Goal: Information Seeking & Learning: Learn about a topic

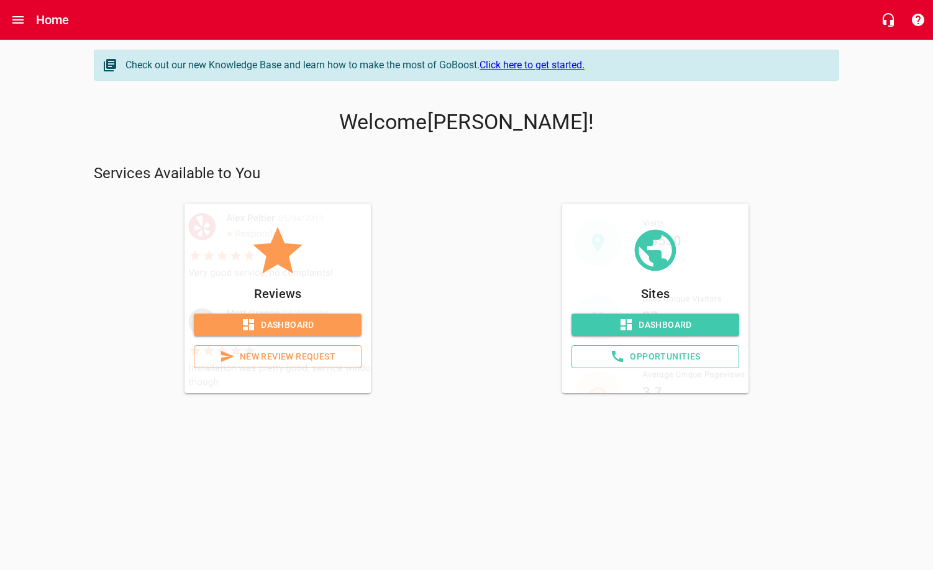
click at [656, 320] on span "Dashboard" at bounding box center [655, 325] width 148 height 16
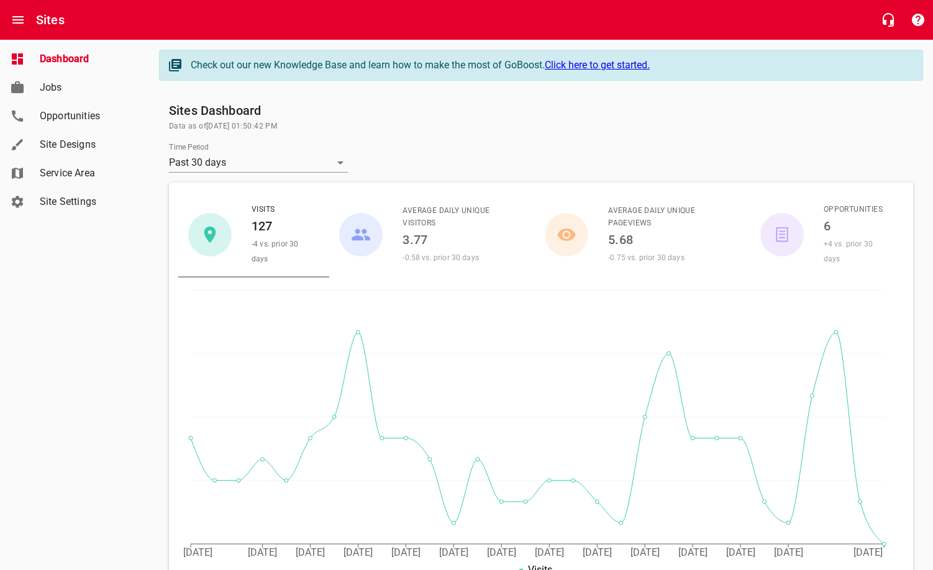
click at [819, 199] on li "Opportunities 6 +4 vs. prior 30 days" at bounding box center [826, 235] width 153 height 76
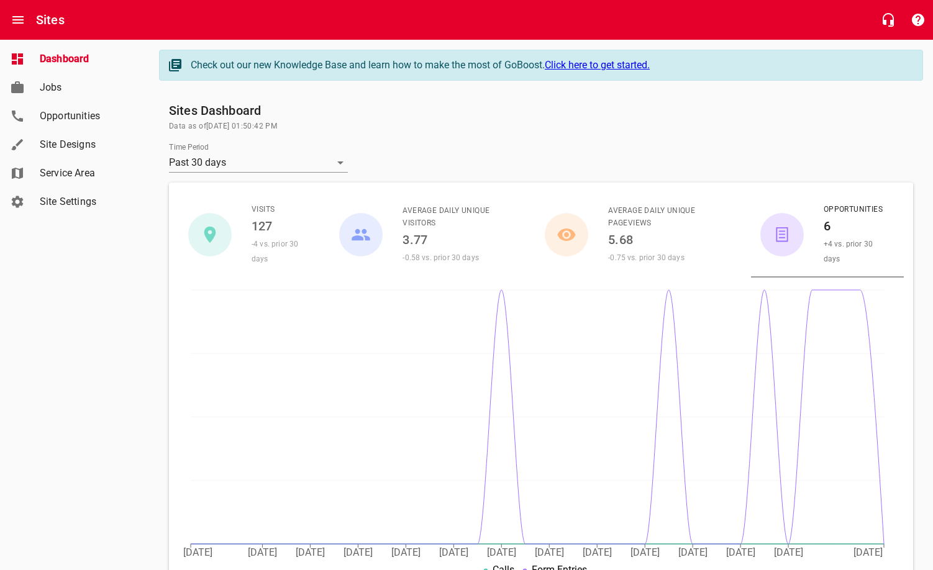
click at [785, 242] on icon "button" at bounding box center [782, 234] width 12 height 14
click at [91, 116] on span "Opportunities" at bounding box center [87, 116] width 94 height 15
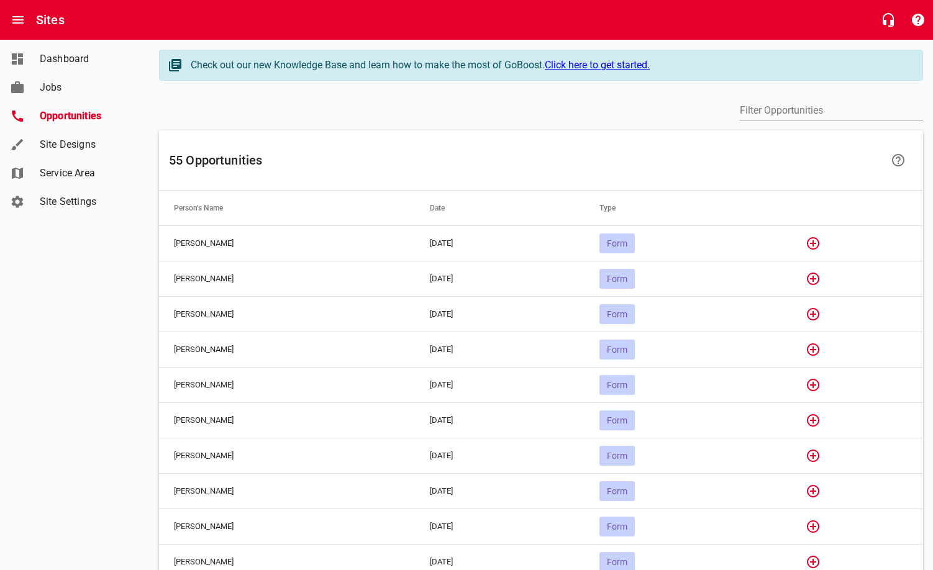
click at [79, 81] on span "Jobs" at bounding box center [87, 87] width 94 height 15
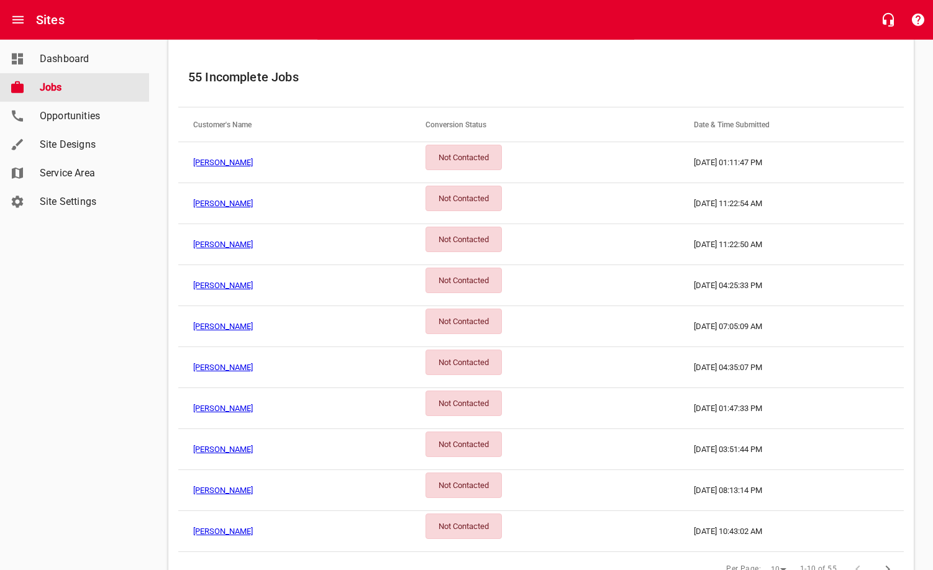
scroll to position [191, 0]
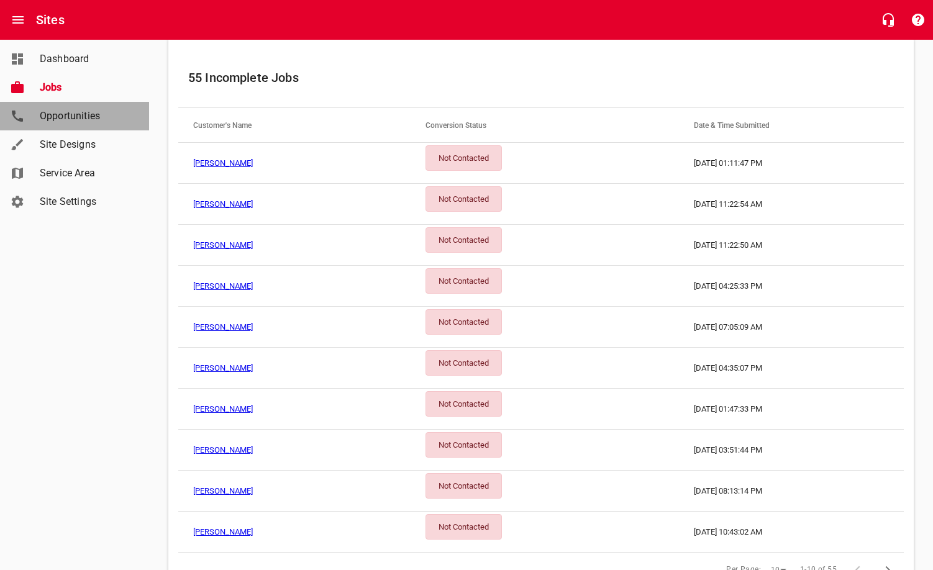
click at [96, 118] on span "Opportunities" at bounding box center [87, 116] width 94 height 15
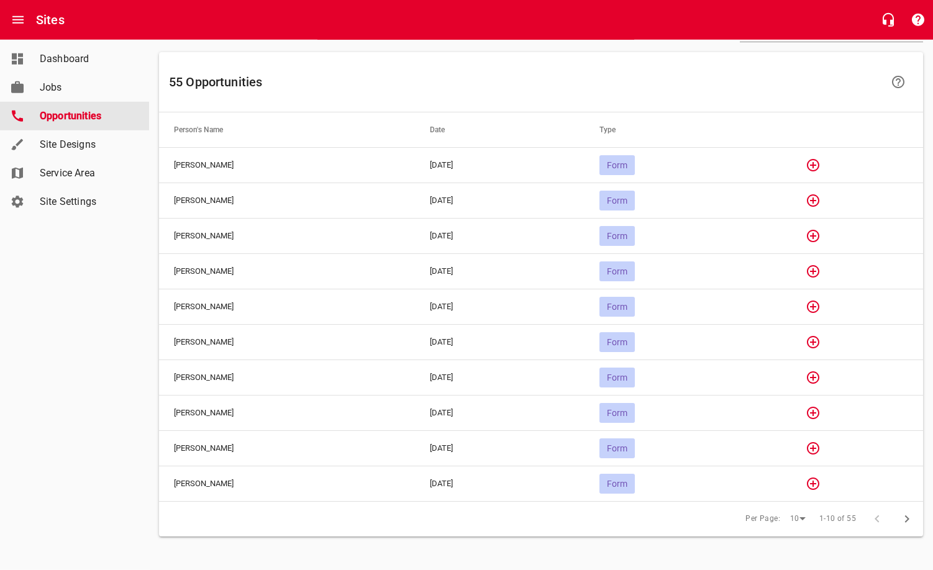
scroll to position [81, 0]
click at [635, 161] on span "Form" at bounding box center [616, 165] width 35 height 10
click at [73, 89] on span "Jobs" at bounding box center [87, 87] width 94 height 15
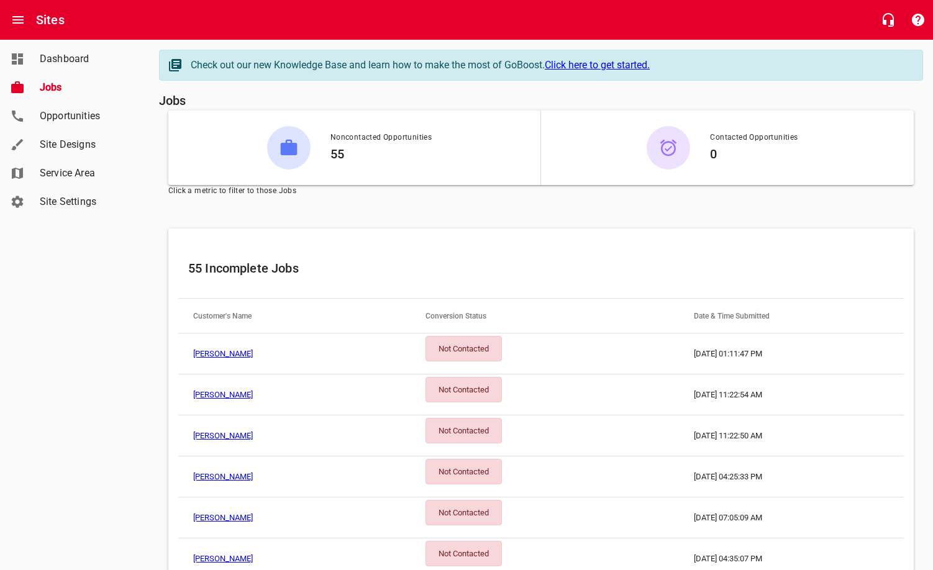
click at [445, 145] on li "Noncontacted Opportunities 55" at bounding box center [354, 147] width 194 height 57
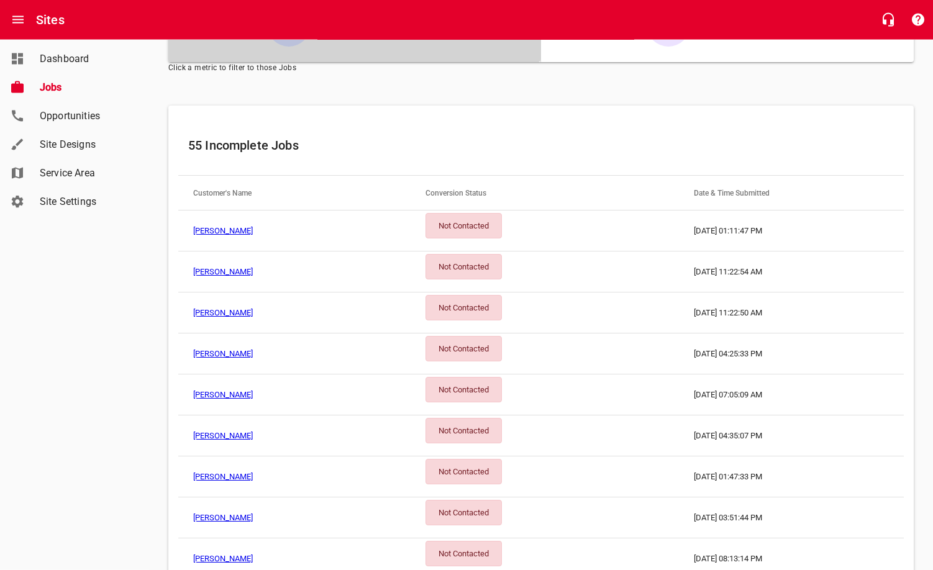
scroll to position [1, 0]
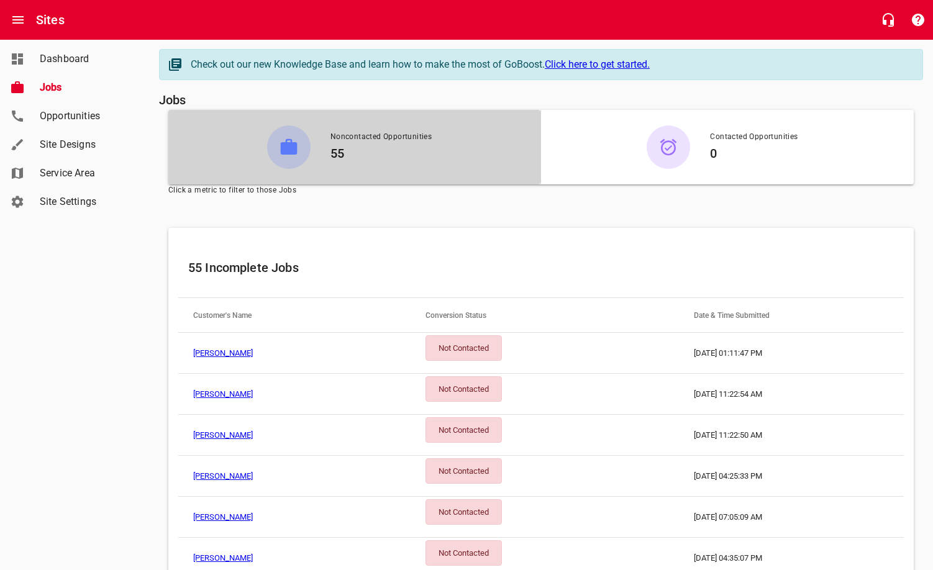
click at [240, 355] on link "[PERSON_NAME]" at bounding box center [223, 352] width 60 height 9
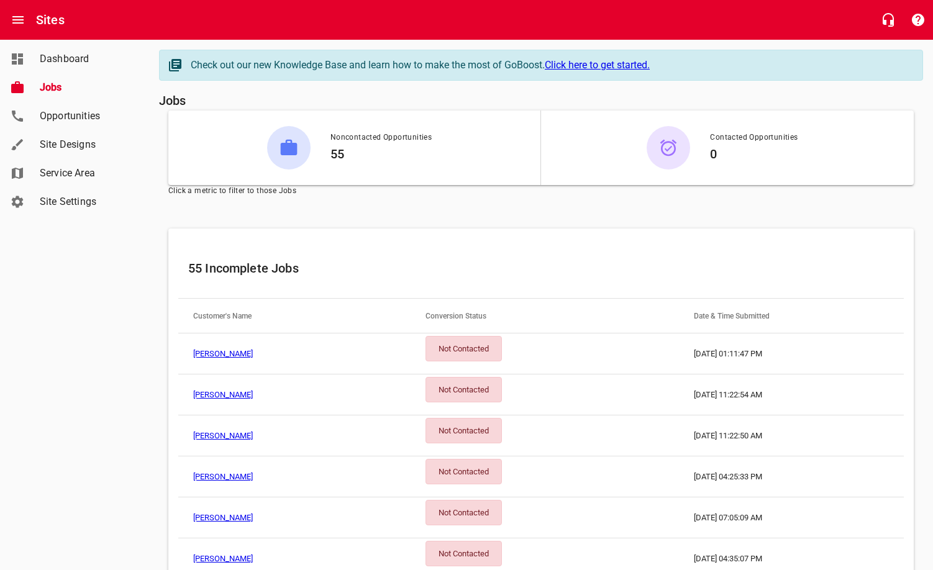
click at [204, 349] on td "[PERSON_NAME]" at bounding box center [294, 354] width 232 height 41
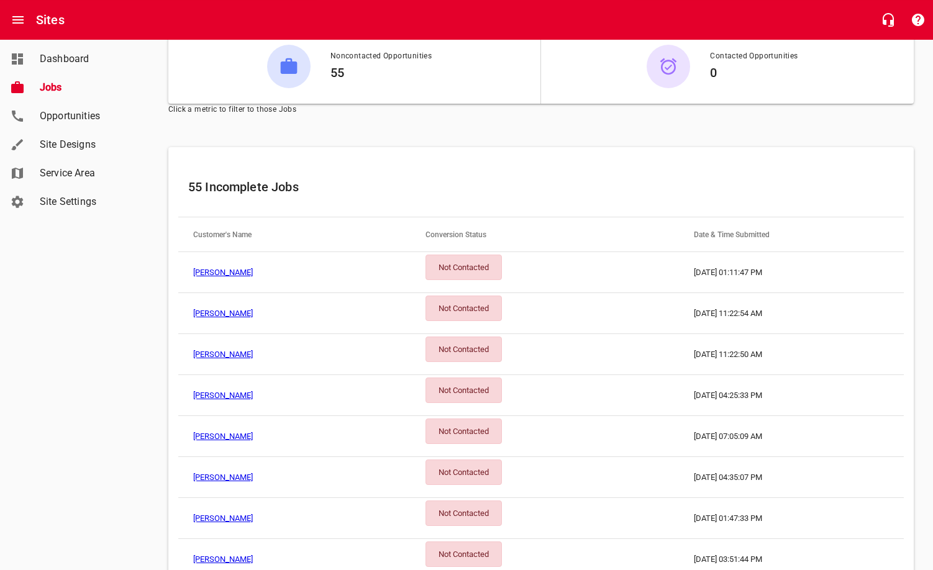
scroll to position [190, 0]
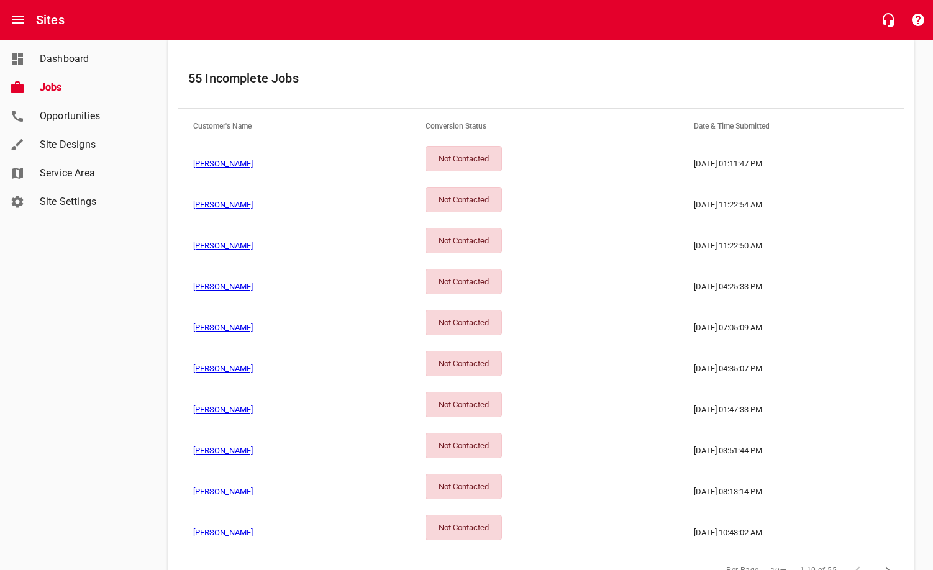
click at [224, 328] on link "[PERSON_NAME]" at bounding box center [223, 327] width 60 height 9
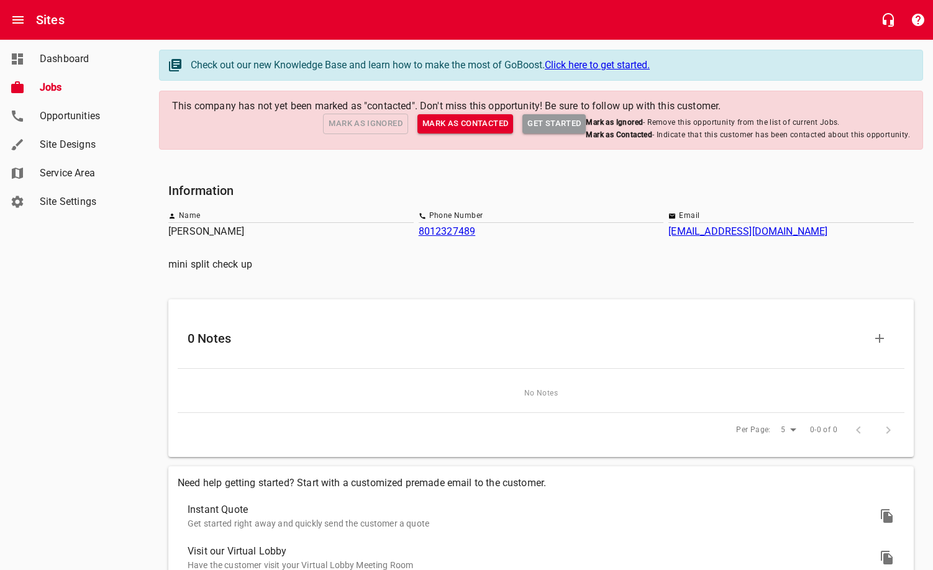
scroll to position [145, 0]
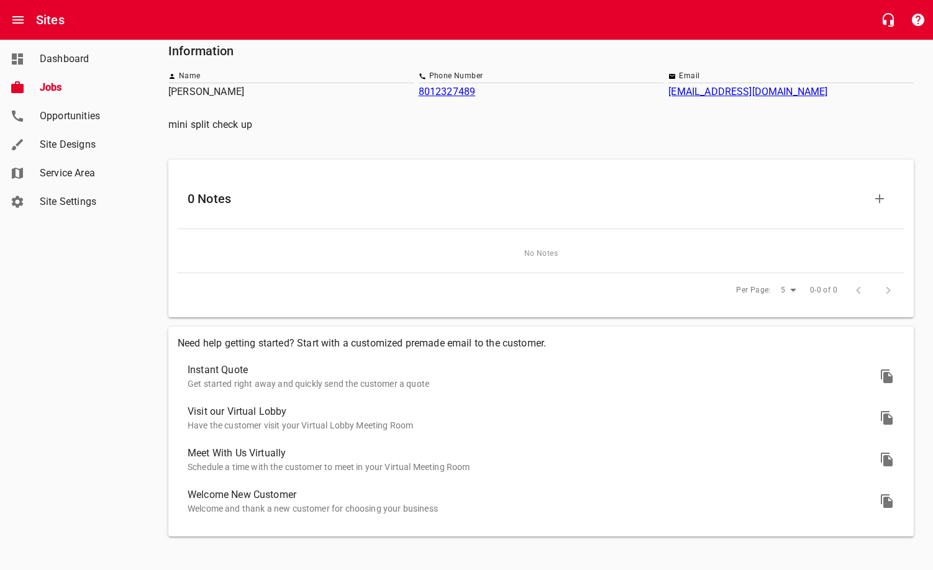
click at [62, 84] on span "Jobs" at bounding box center [87, 87] width 94 height 15
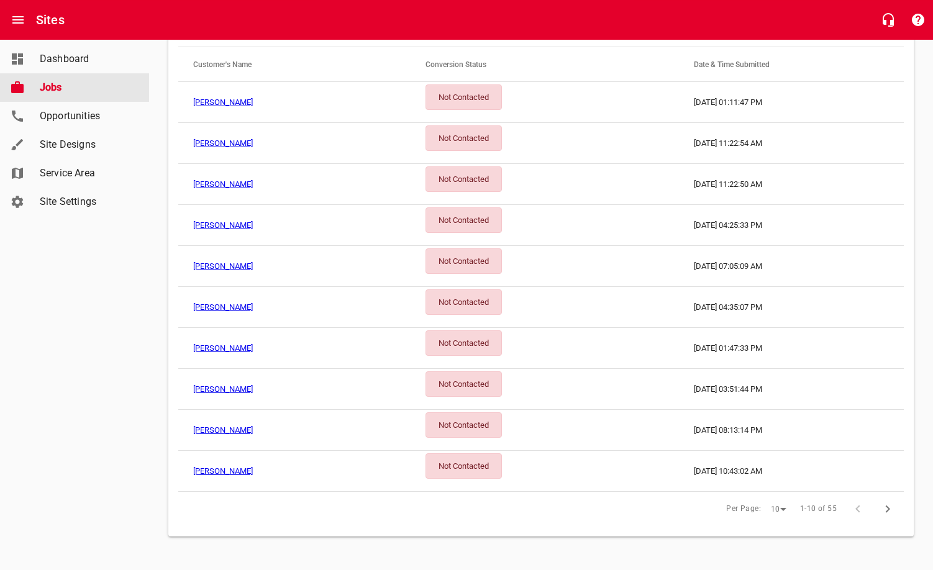
scroll to position [254, 0]
click at [228, 303] on link "[PERSON_NAME]" at bounding box center [223, 306] width 60 height 9
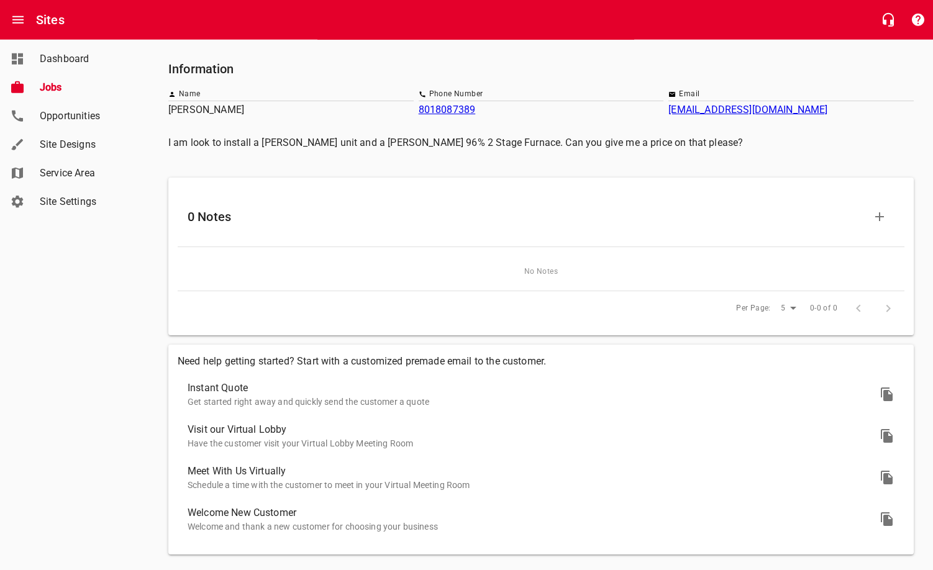
scroll to position [127, 0]
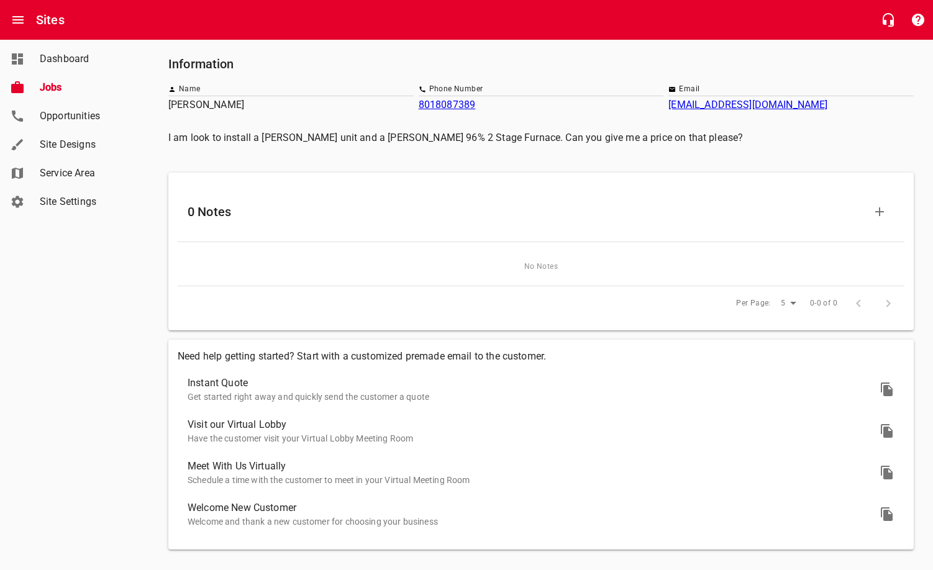
click at [51, 83] on span "Jobs" at bounding box center [87, 87] width 94 height 15
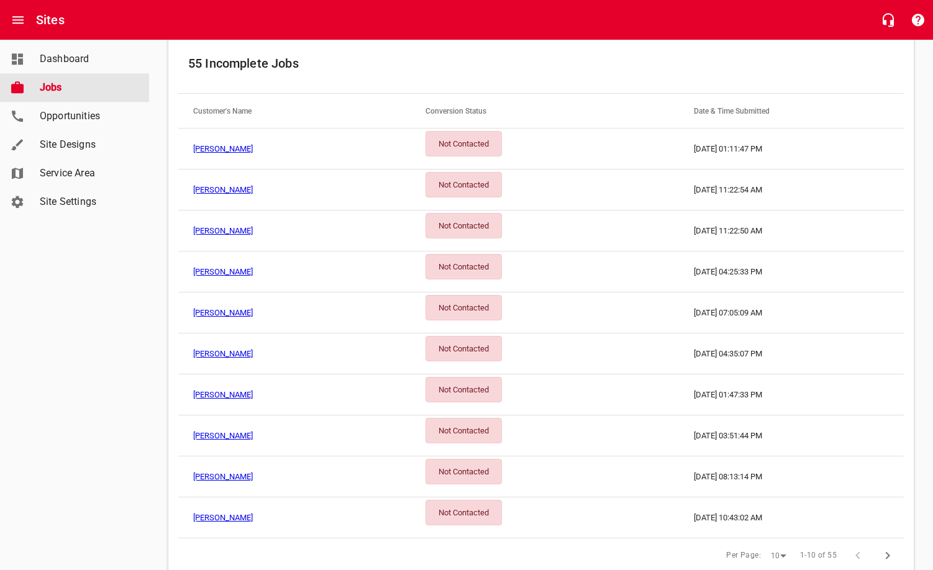
scroll to position [253, 0]
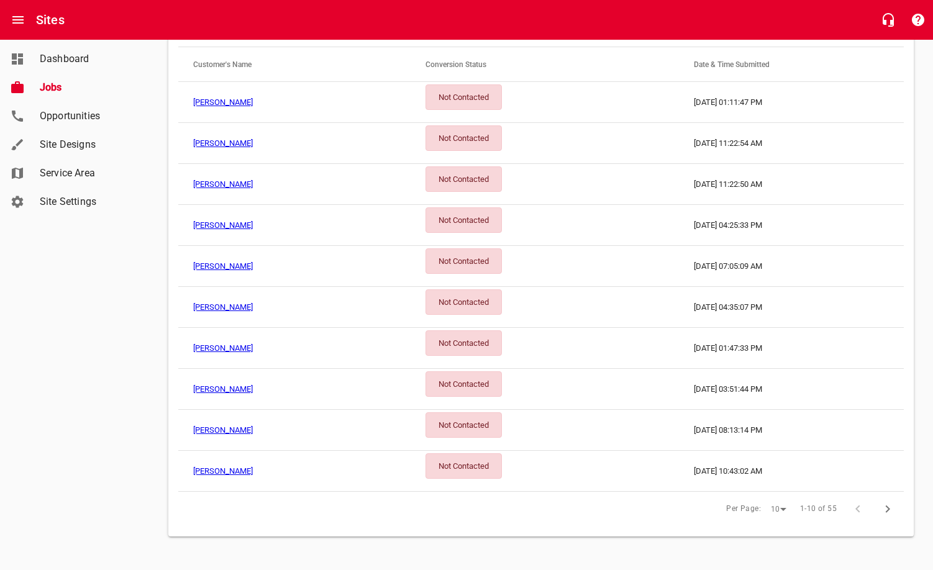
click at [232, 345] on link "[PERSON_NAME]" at bounding box center [223, 347] width 60 height 9
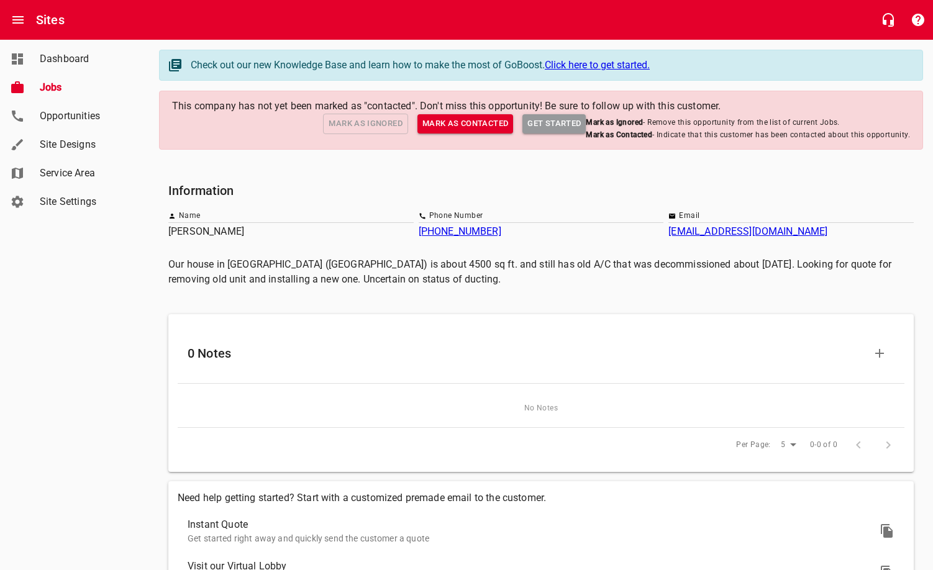
click at [50, 88] on span "Jobs" at bounding box center [87, 87] width 94 height 15
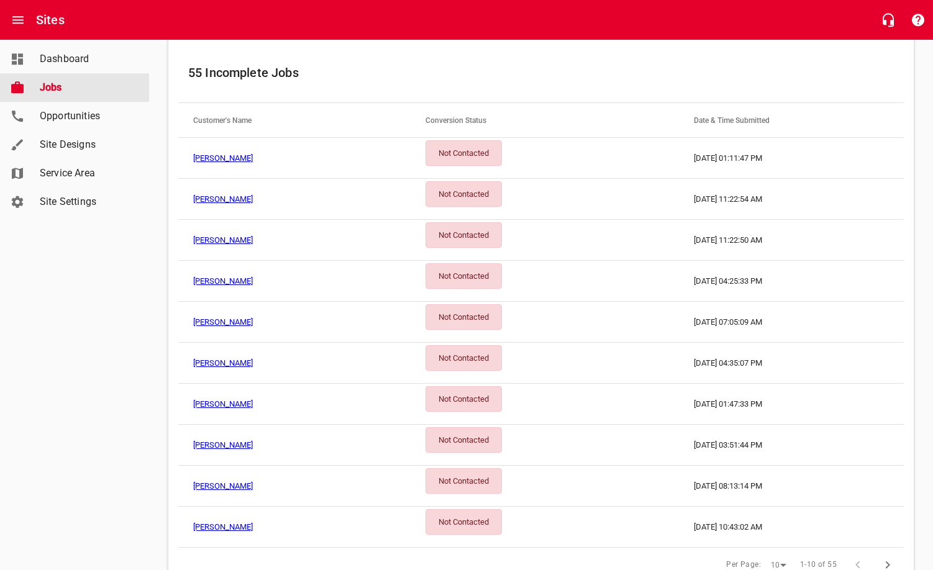
scroll to position [253, 0]
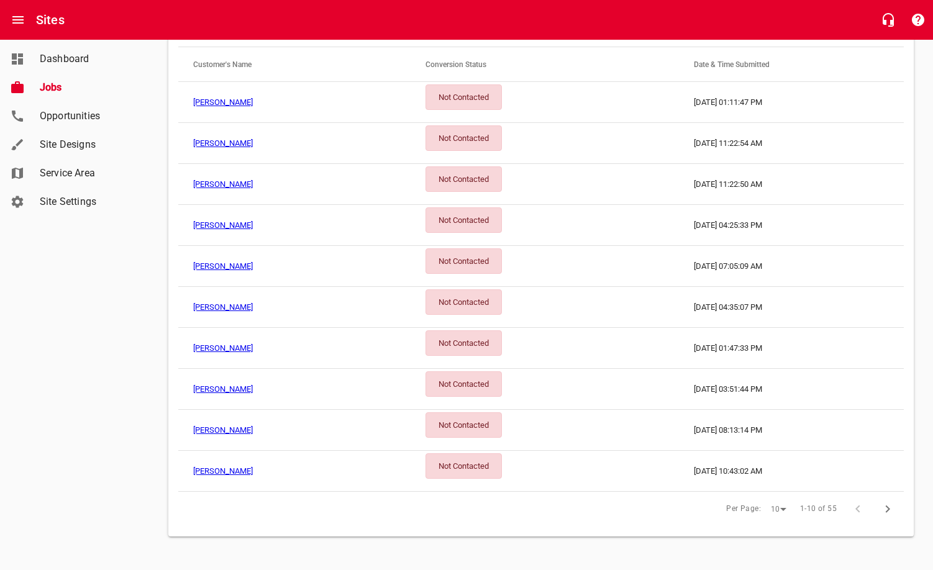
click at [219, 467] on link "[PERSON_NAME]" at bounding box center [223, 470] width 60 height 9
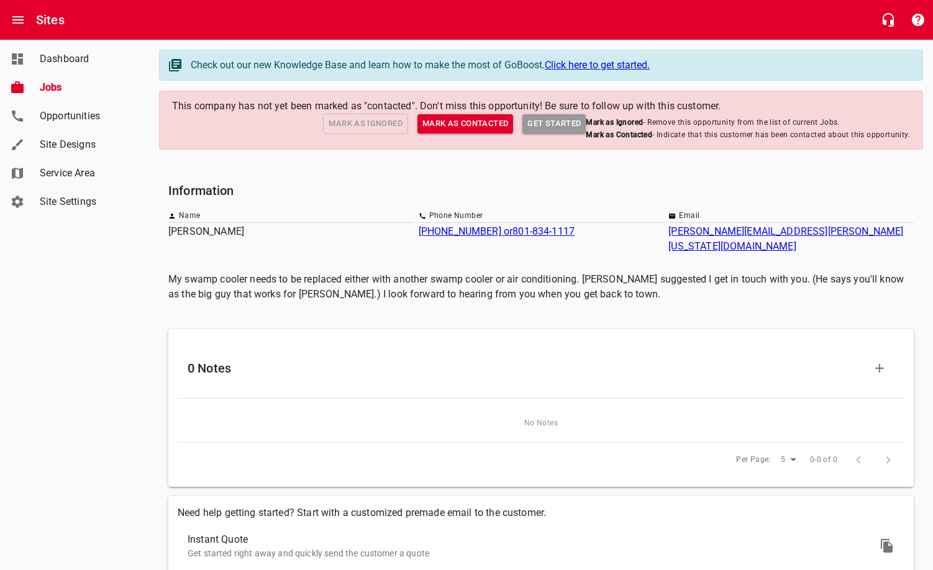
drag, startPoint x: 53, startPoint y: 87, endPoint x: 60, endPoint y: 91, distance: 7.6
click at [54, 87] on span "Jobs" at bounding box center [87, 87] width 94 height 15
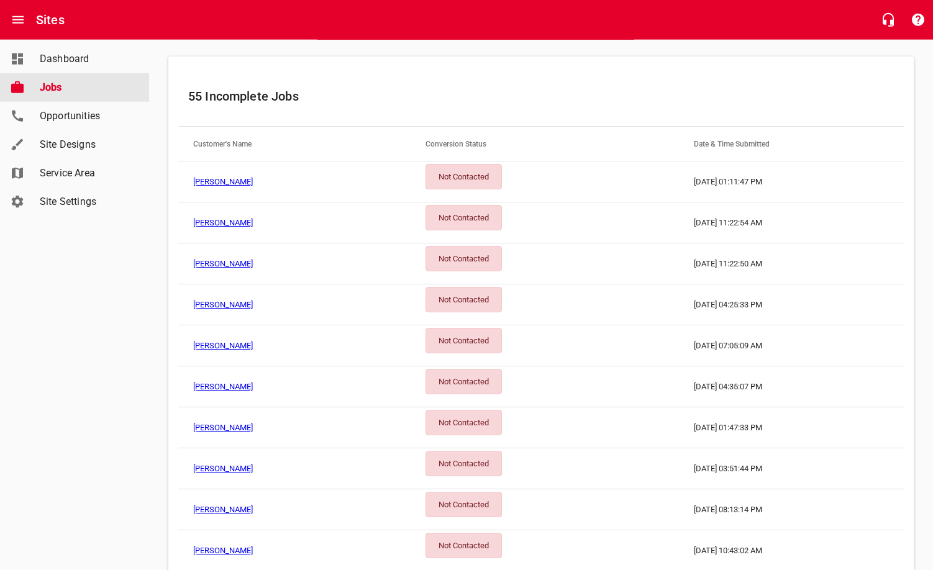
scroll to position [254, 0]
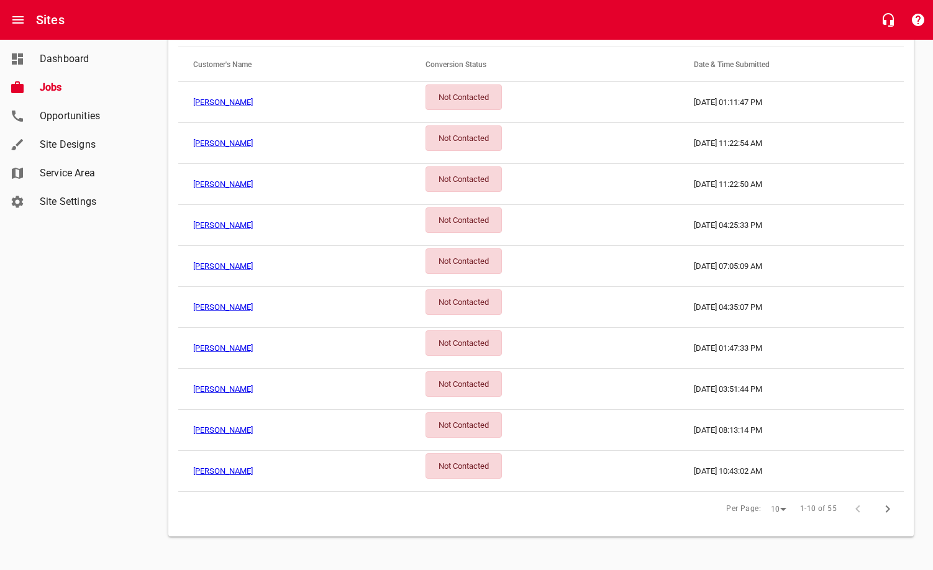
click at [894, 513] on icon "button" at bounding box center [887, 509] width 15 height 15
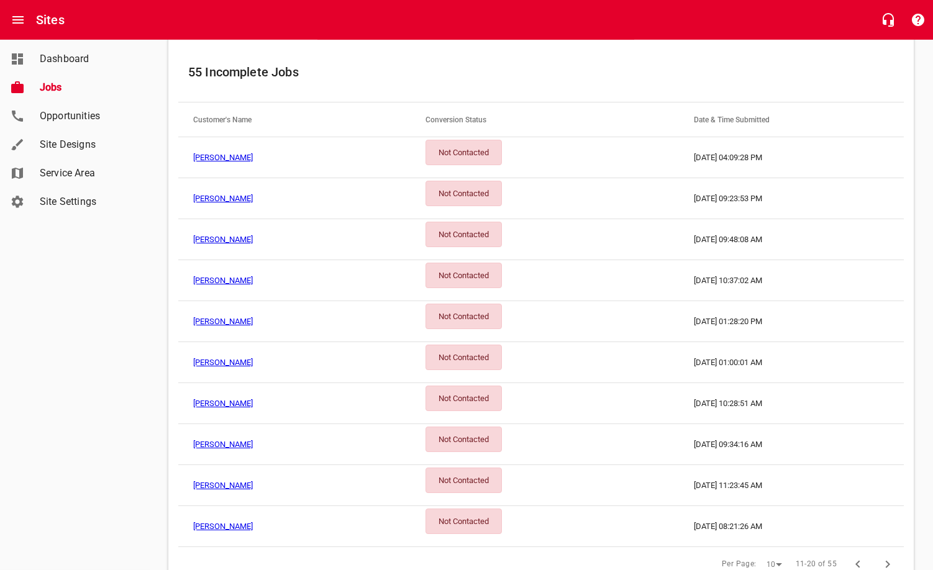
scroll to position [191, 0]
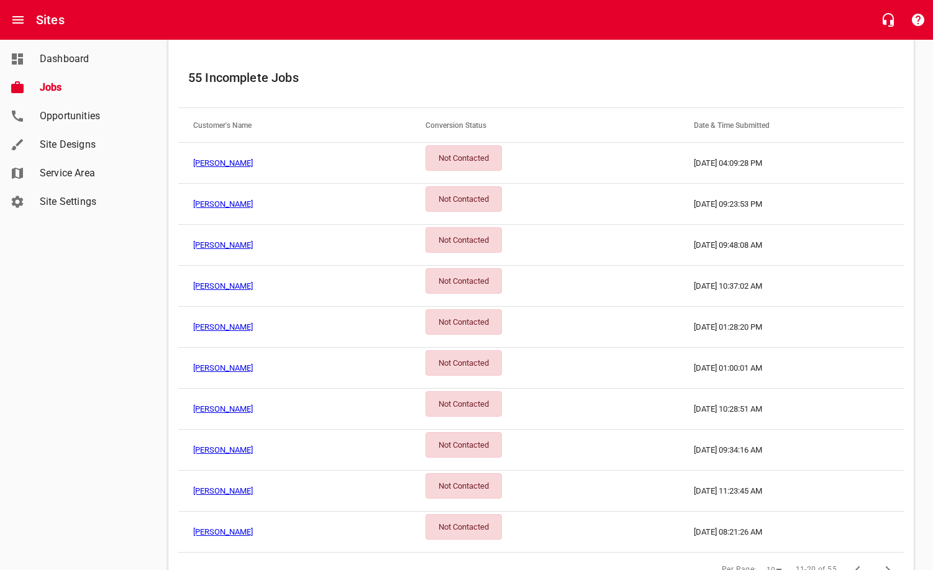
click at [229, 204] on link "[PERSON_NAME]" at bounding box center [223, 203] width 60 height 9
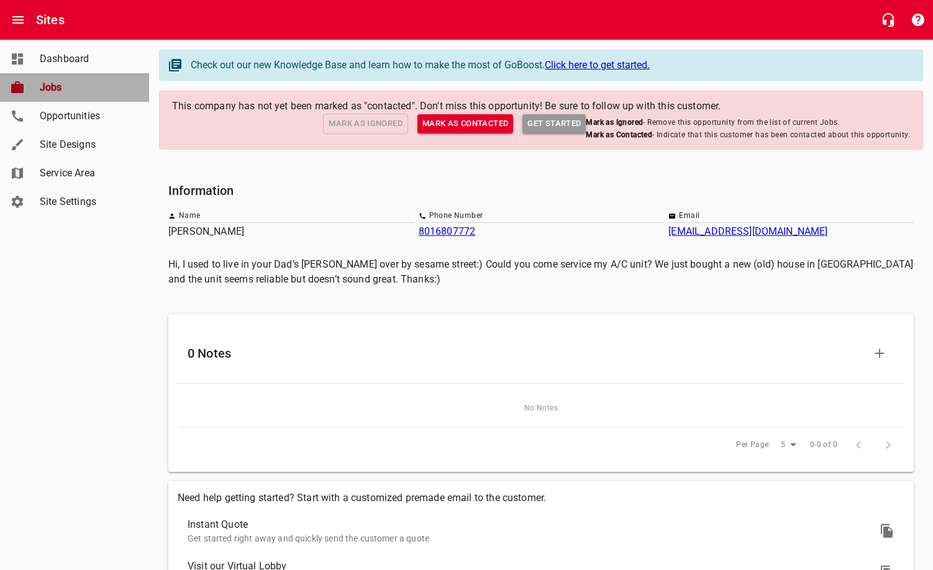
click at [60, 86] on span "Jobs" at bounding box center [87, 87] width 94 height 15
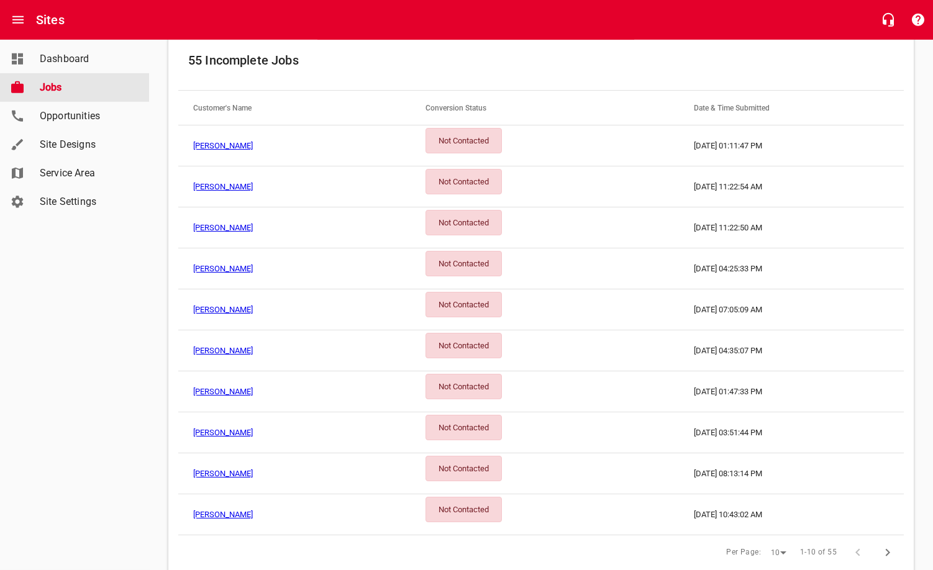
scroll to position [254, 0]
